Goal: Information Seeking & Learning: Learn about a topic

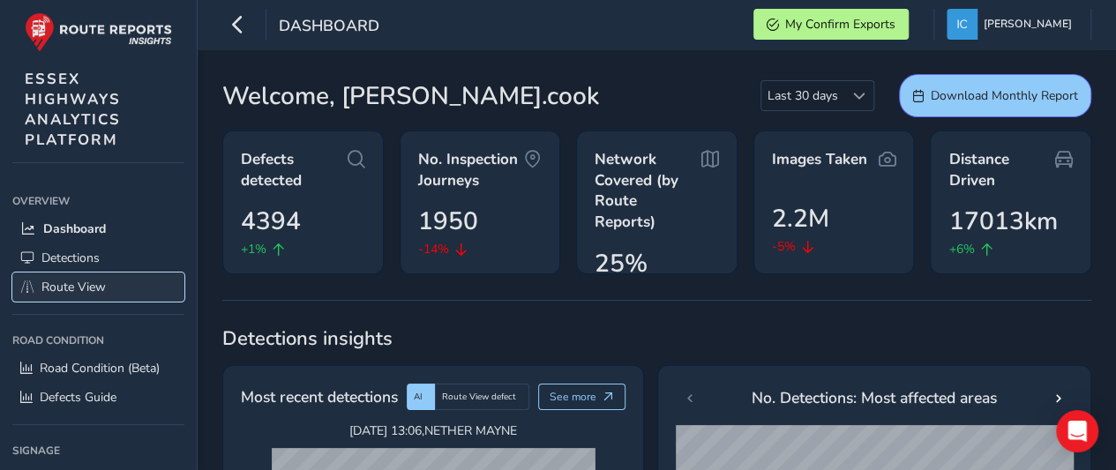
click at [78, 287] on span "Route View" at bounding box center [73, 287] width 64 height 17
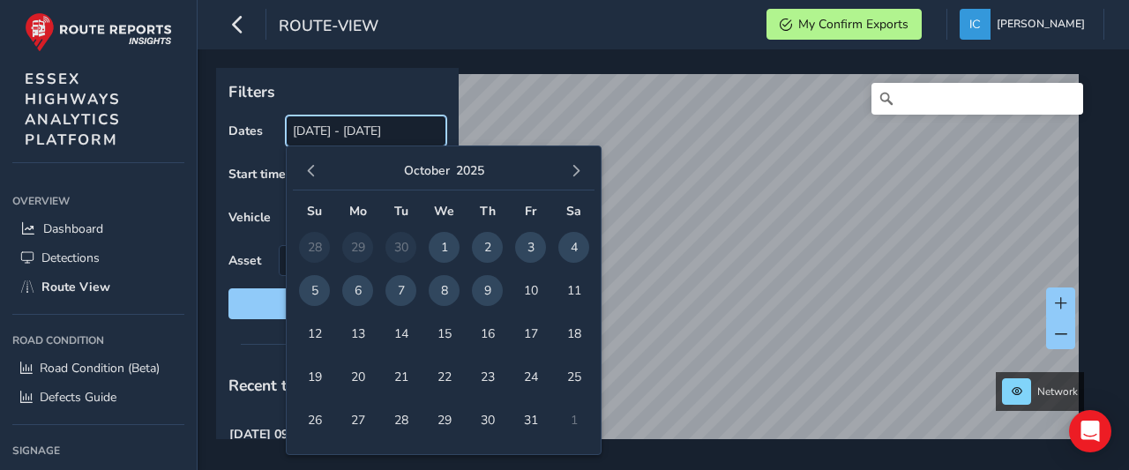
click at [325, 123] on input "[DATE] - [DATE]" at bounding box center [366, 131] width 160 height 31
click at [481, 287] on span "9" at bounding box center [487, 290] width 31 height 31
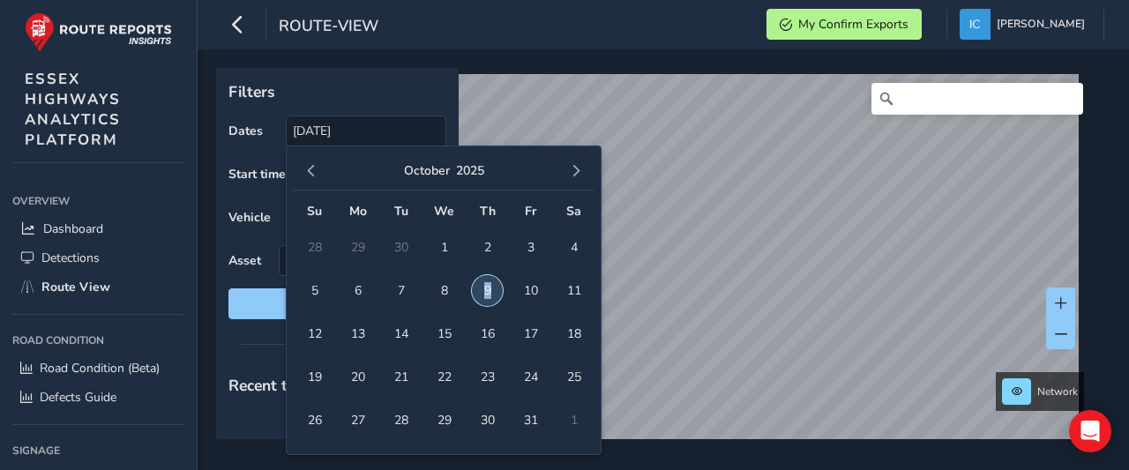
click at [481, 287] on span "9" at bounding box center [487, 290] width 31 height 31
type input "[DATE] - [DATE]"
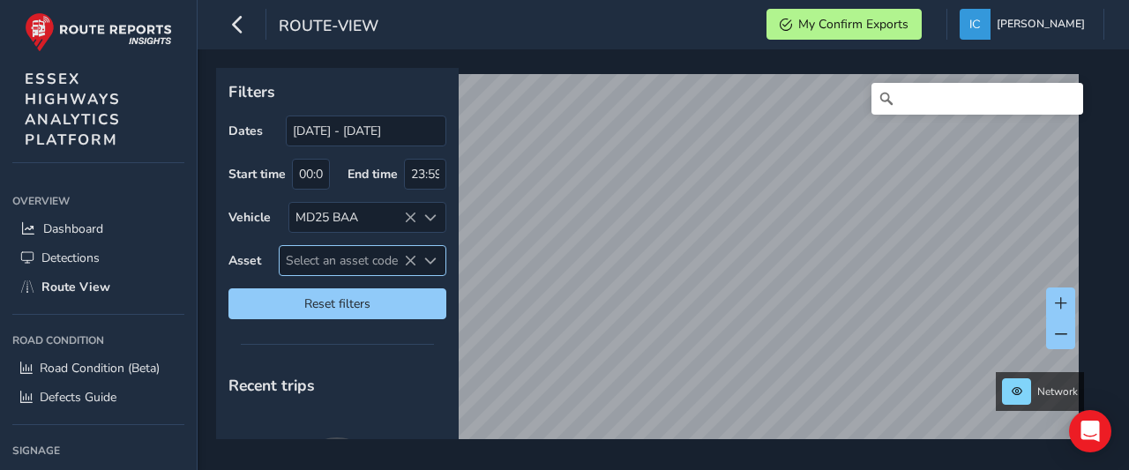
click at [323, 257] on span "Select an asset code" at bounding box center [348, 260] width 137 height 29
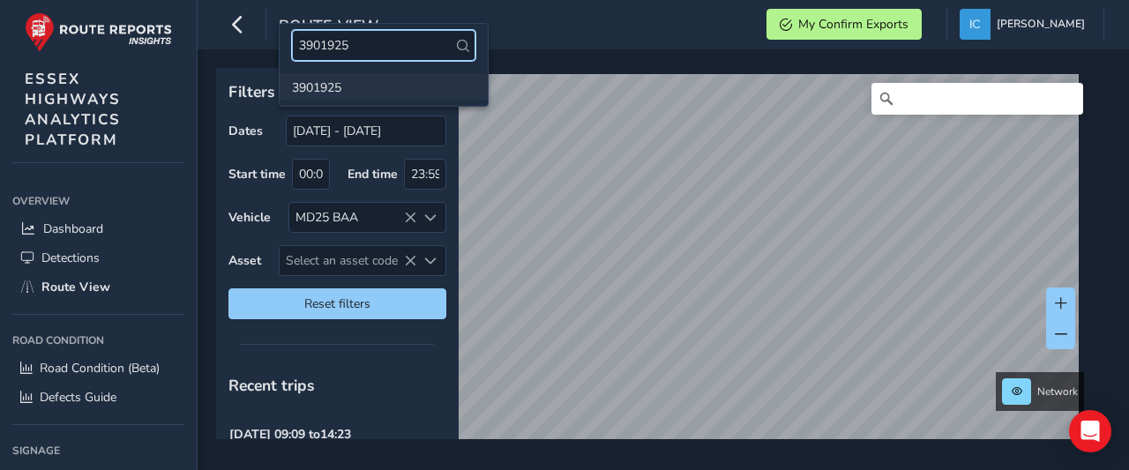
type input "3901925"
click at [330, 91] on li "3901925" at bounding box center [384, 86] width 208 height 26
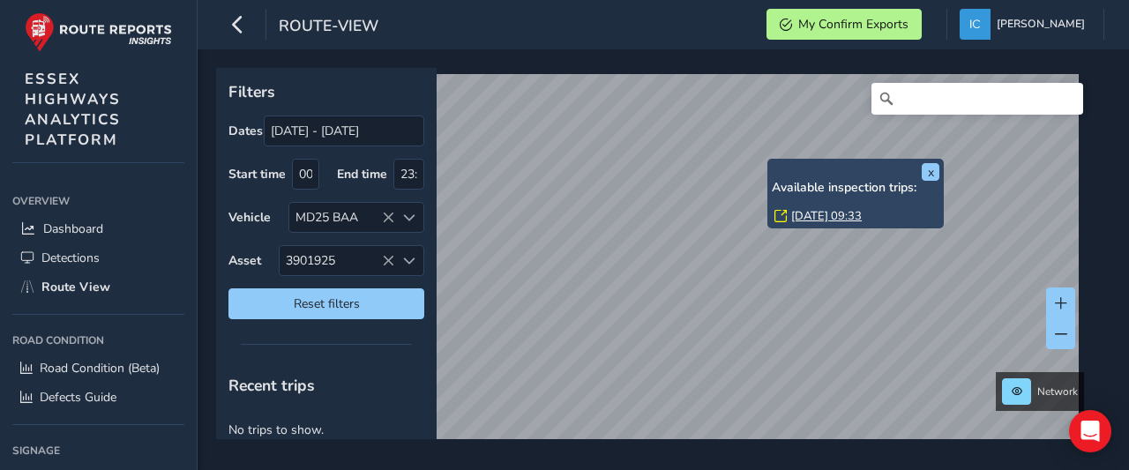
click at [805, 214] on link "[DATE] 09:33" at bounding box center [826, 216] width 71 height 16
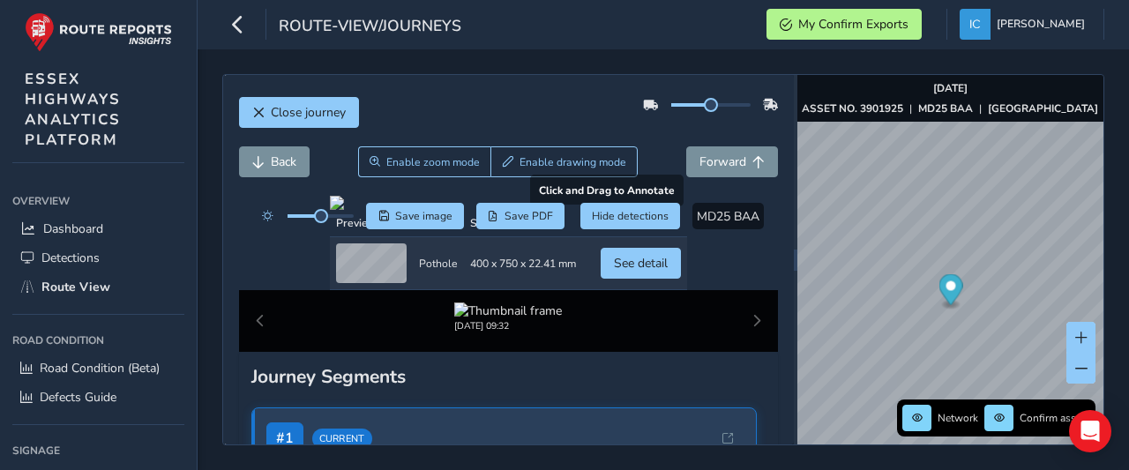
click at [465, 210] on div at bounding box center [508, 203] width 357 height 14
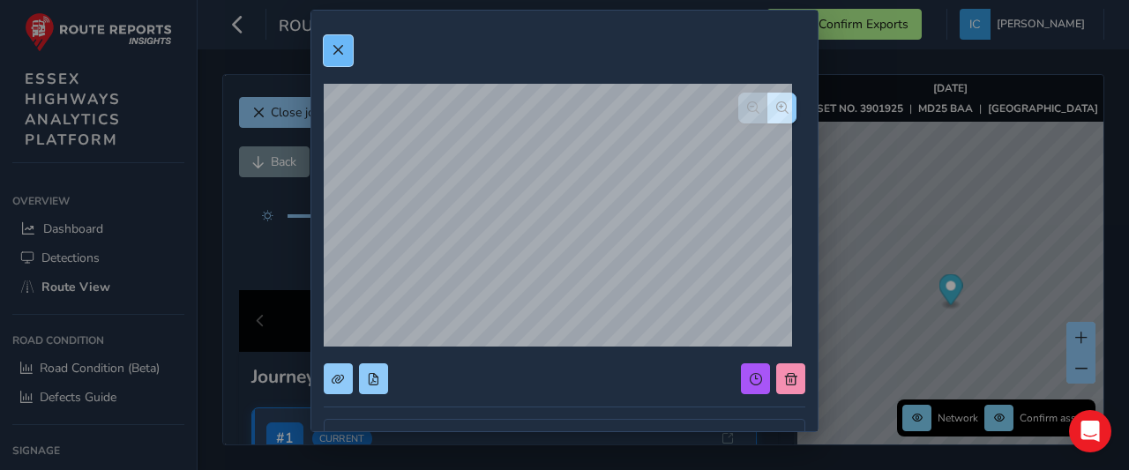
click at [336, 51] on span at bounding box center [338, 50] width 12 height 12
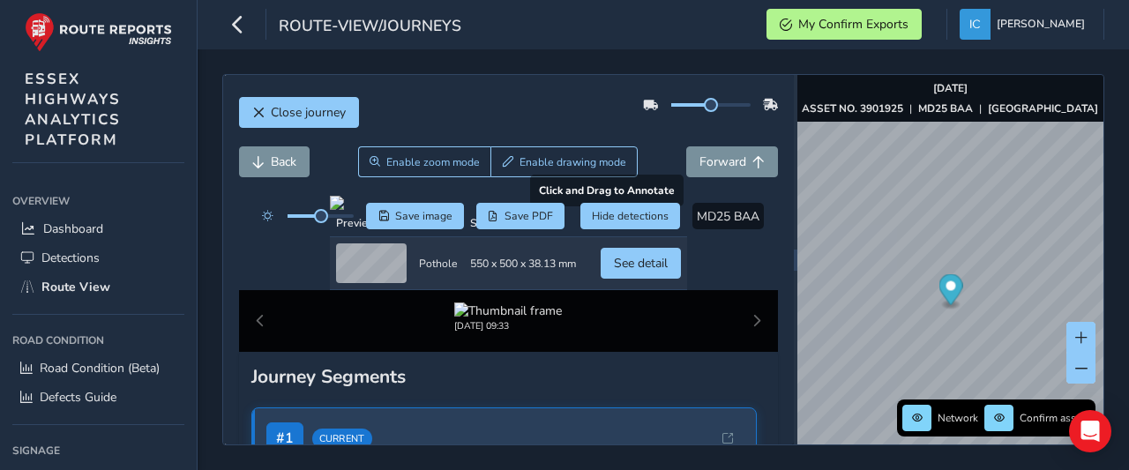
click at [455, 210] on div at bounding box center [508, 203] width 357 height 14
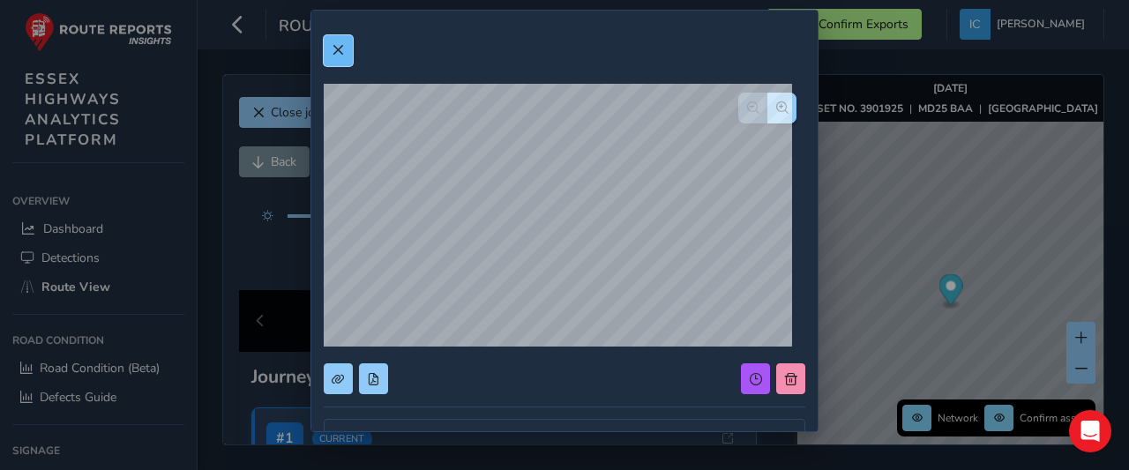
click at [334, 49] on span at bounding box center [338, 50] width 12 height 12
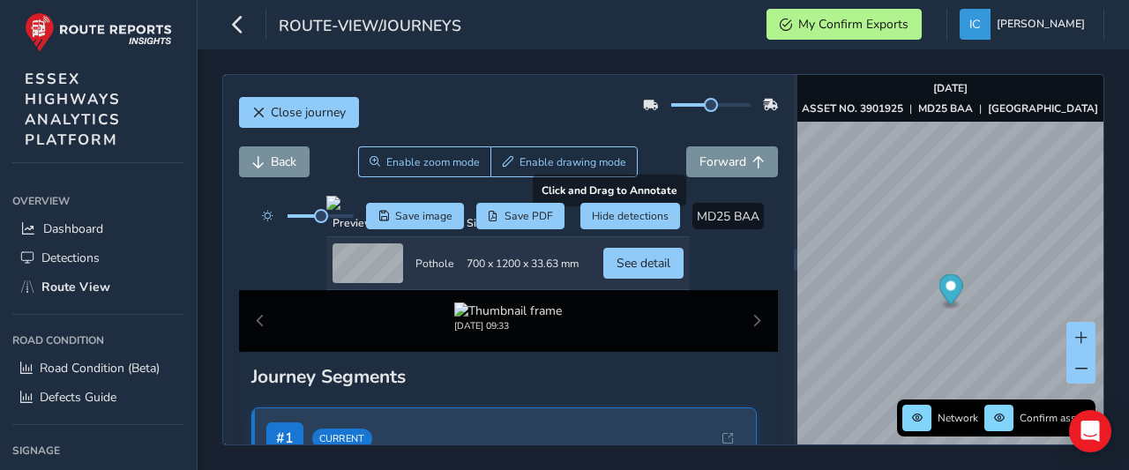
click at [416, 210] on div at bounding box center [507, 203] width 363 height 14
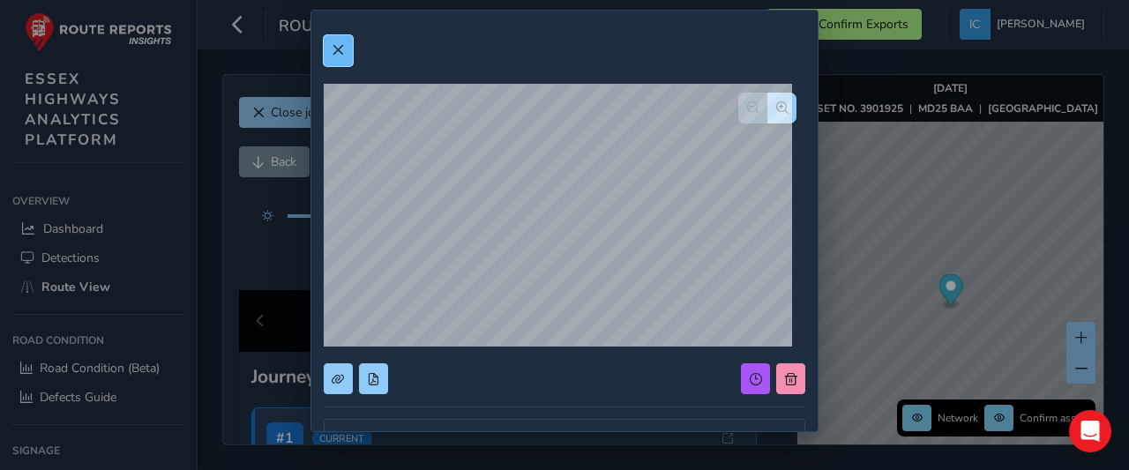
click at [343, 59] on button at bounding box center [338, 50] width 29 height 31
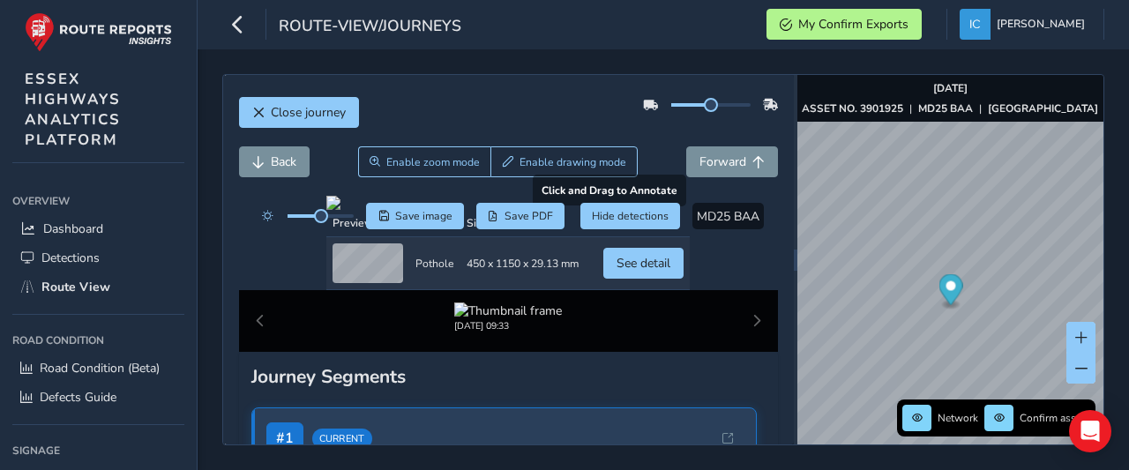
click at [474, 210] on div at bounding box center [507, 203] width 363 height 14
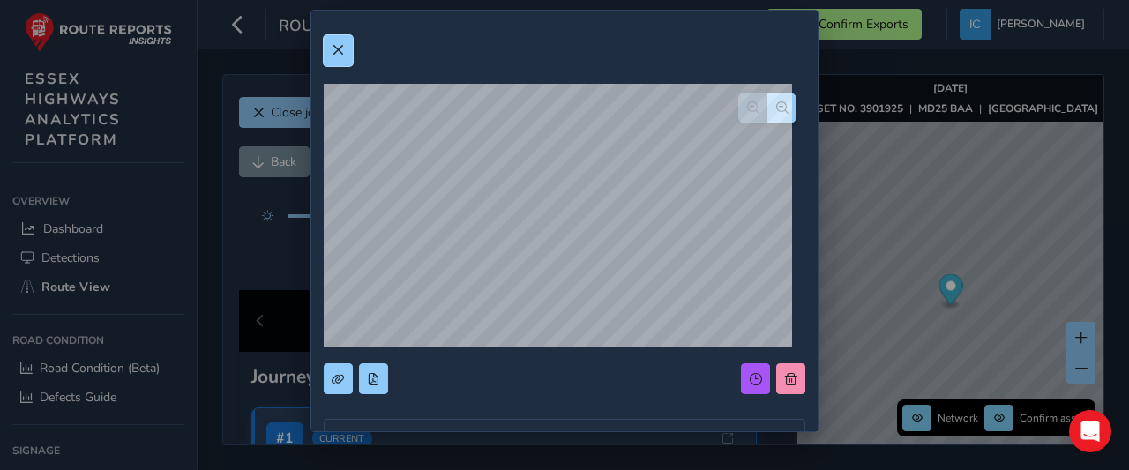
click at [336, 45] on span at bounding box center [338, 50] width 12 height 12
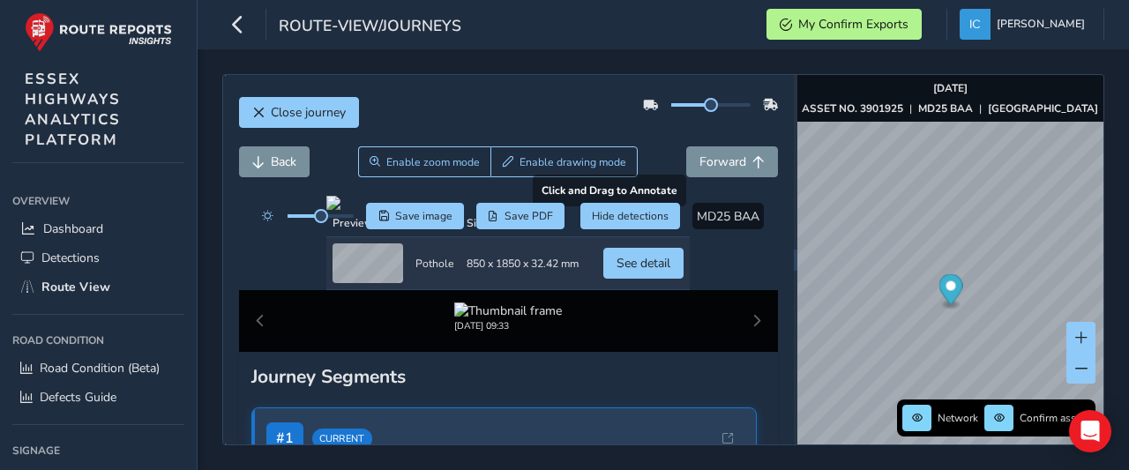
click at [534, 210] on div at bounding box center [507, 203] width 363 height 14
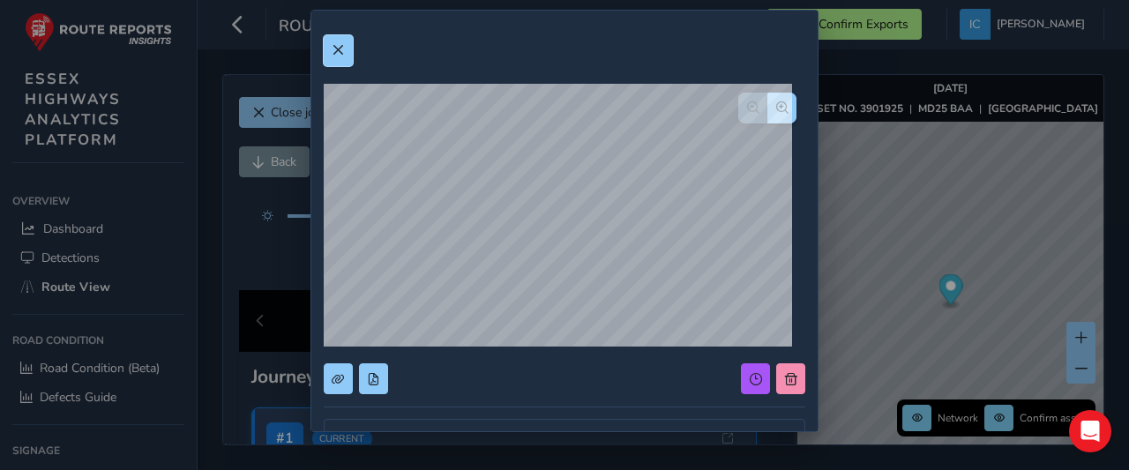
click at [341, 48] on span at bounding box center [338, 50] width 12 height 12
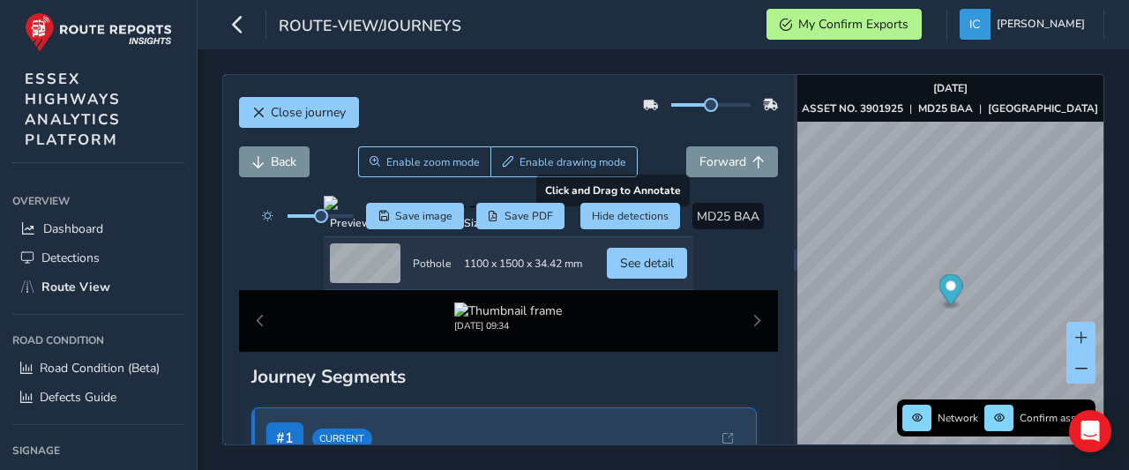
click at [455, 210] on div at bounding box center [508, 203] width 369 height 14
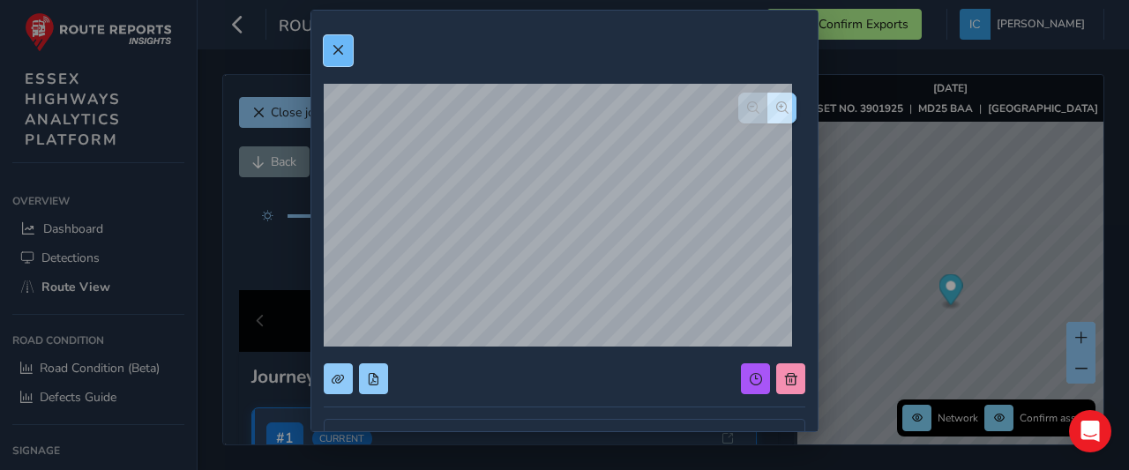
click at [341, 42] on button at bounding box center [338, 50] width 29 height 31
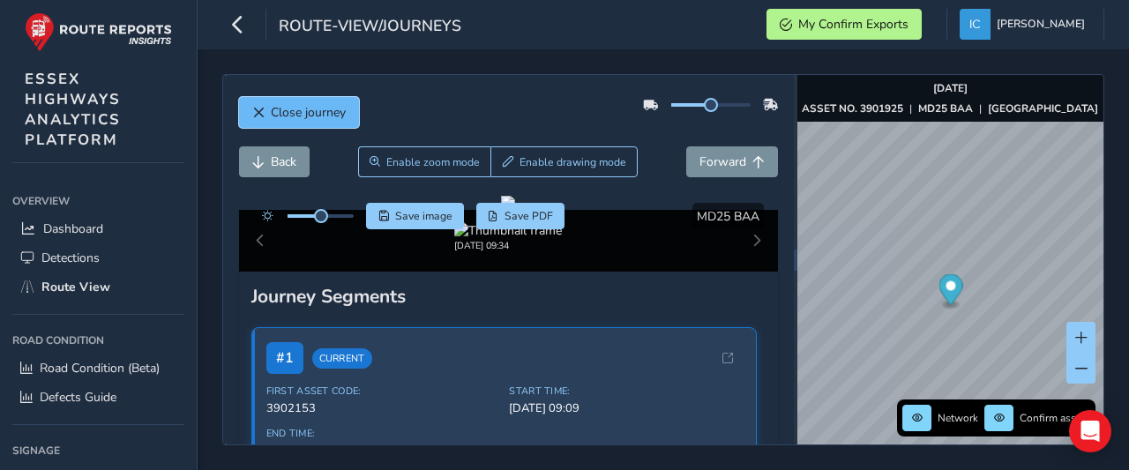
click at [313, 116] on span "Close journey" at bounding box center [308, 112] width 75 height 17
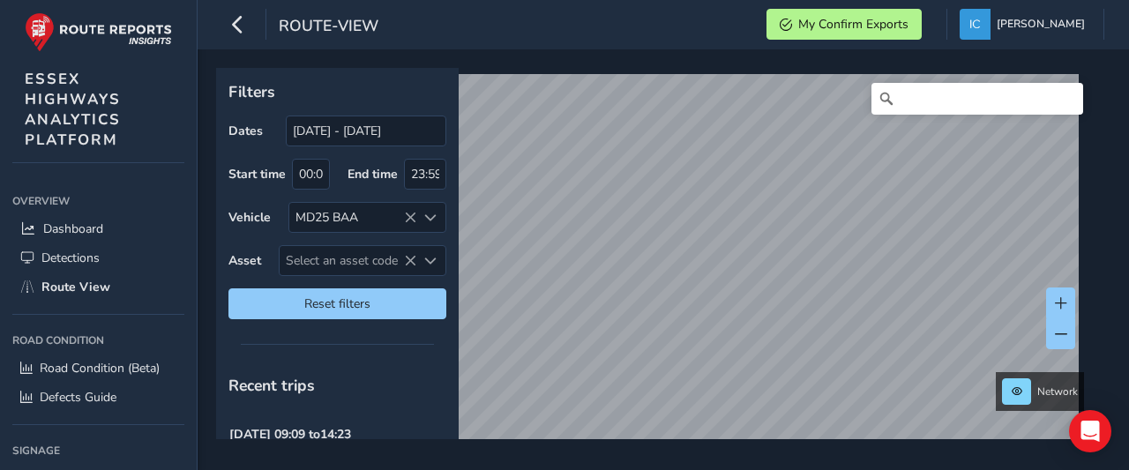
click at [328, 273] on div "Dates [DATE] - [DATE] Start time 00:00 End time 23:59 Vehicle MD25 BAA Asset Se…" at bounding box center [337, 218] width 218 height 204
click at [321, 247] on span "Select an asset code" at bounding box center [348, 260] width 137 height 29
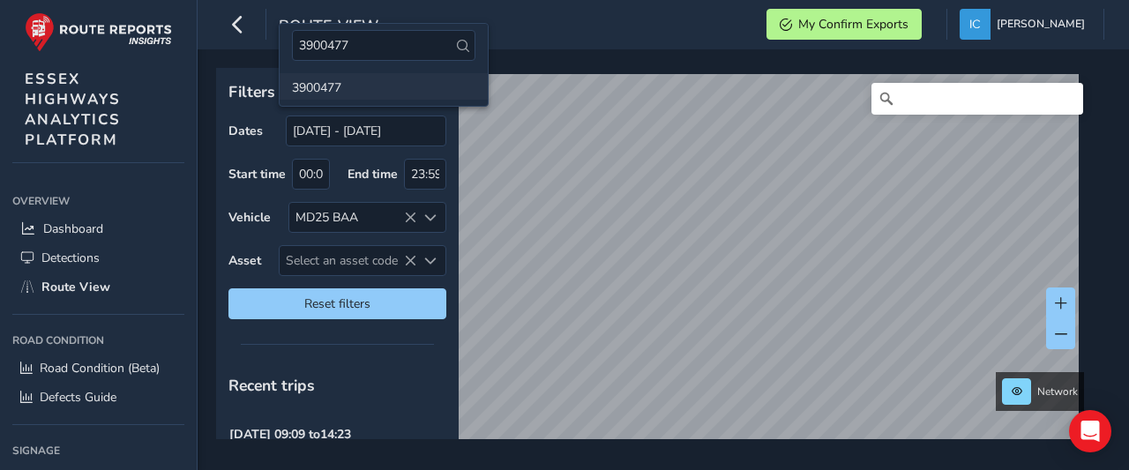
type input "3900477"
click at [305, 86] on li "3900477" at bounding box center [384, 86] width 208 height 26
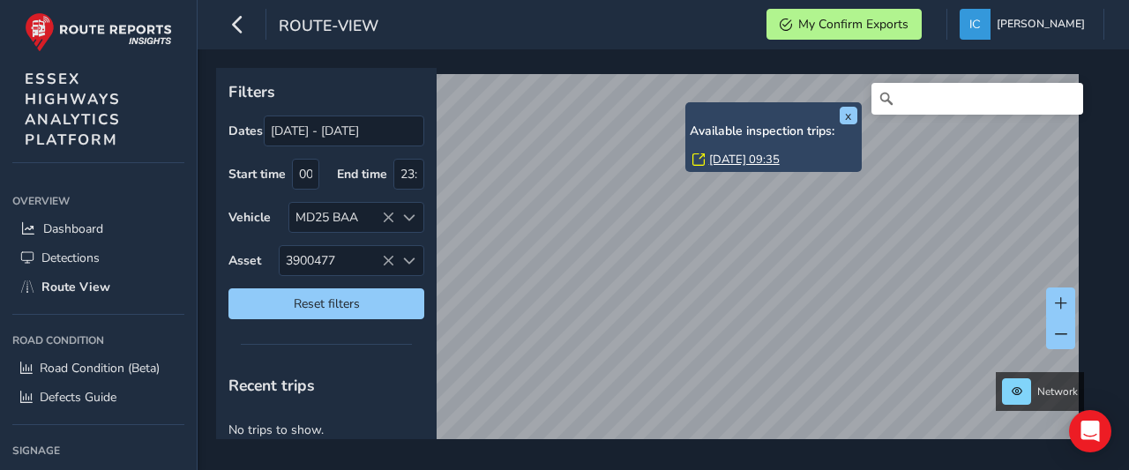
click at [758, 160] on link "[DATE] 09:35" at bounding box center [744, 160] width 71 height 16
